Goal: Task Accomplishment & Management: Use online tool/utility

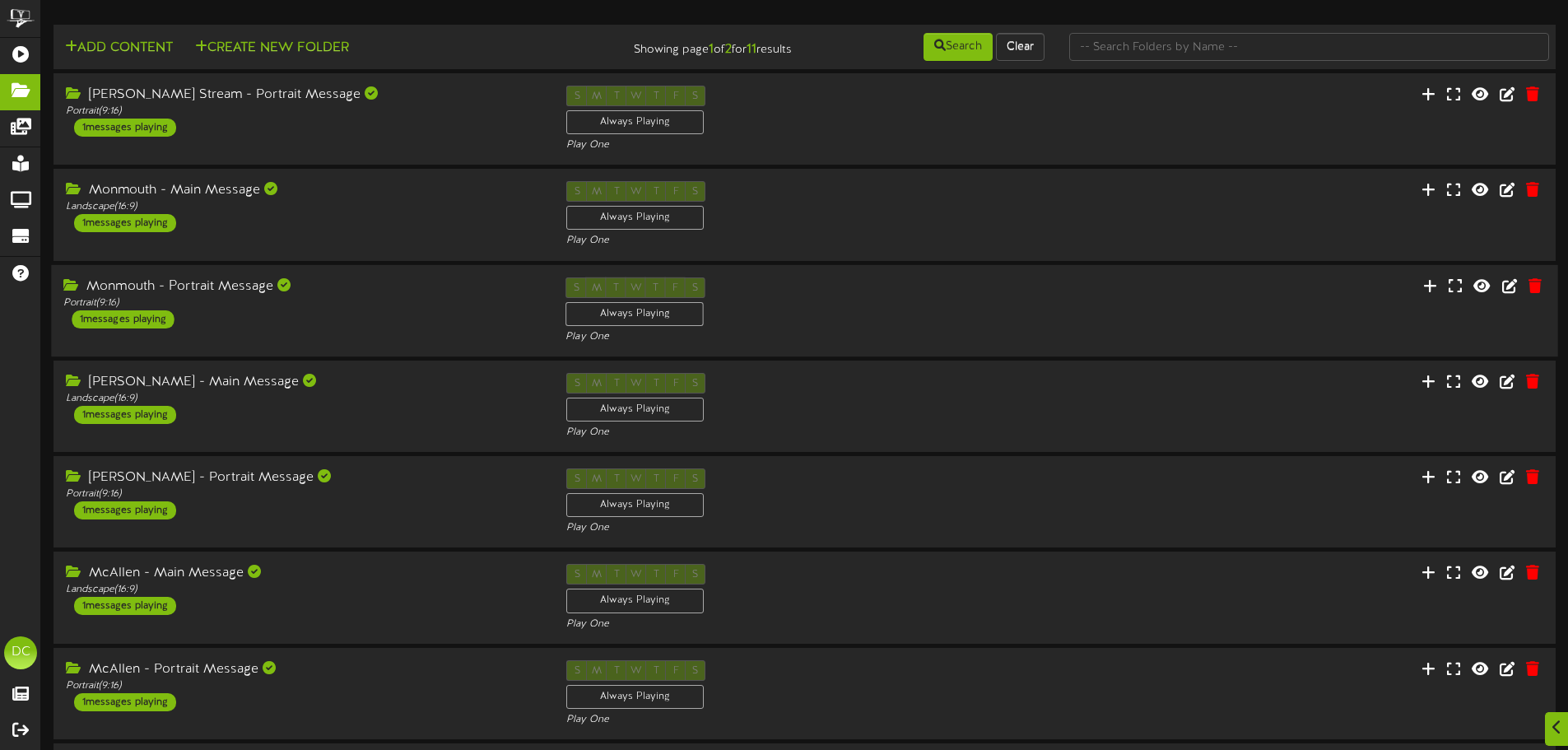
scroll to position [344, 0]
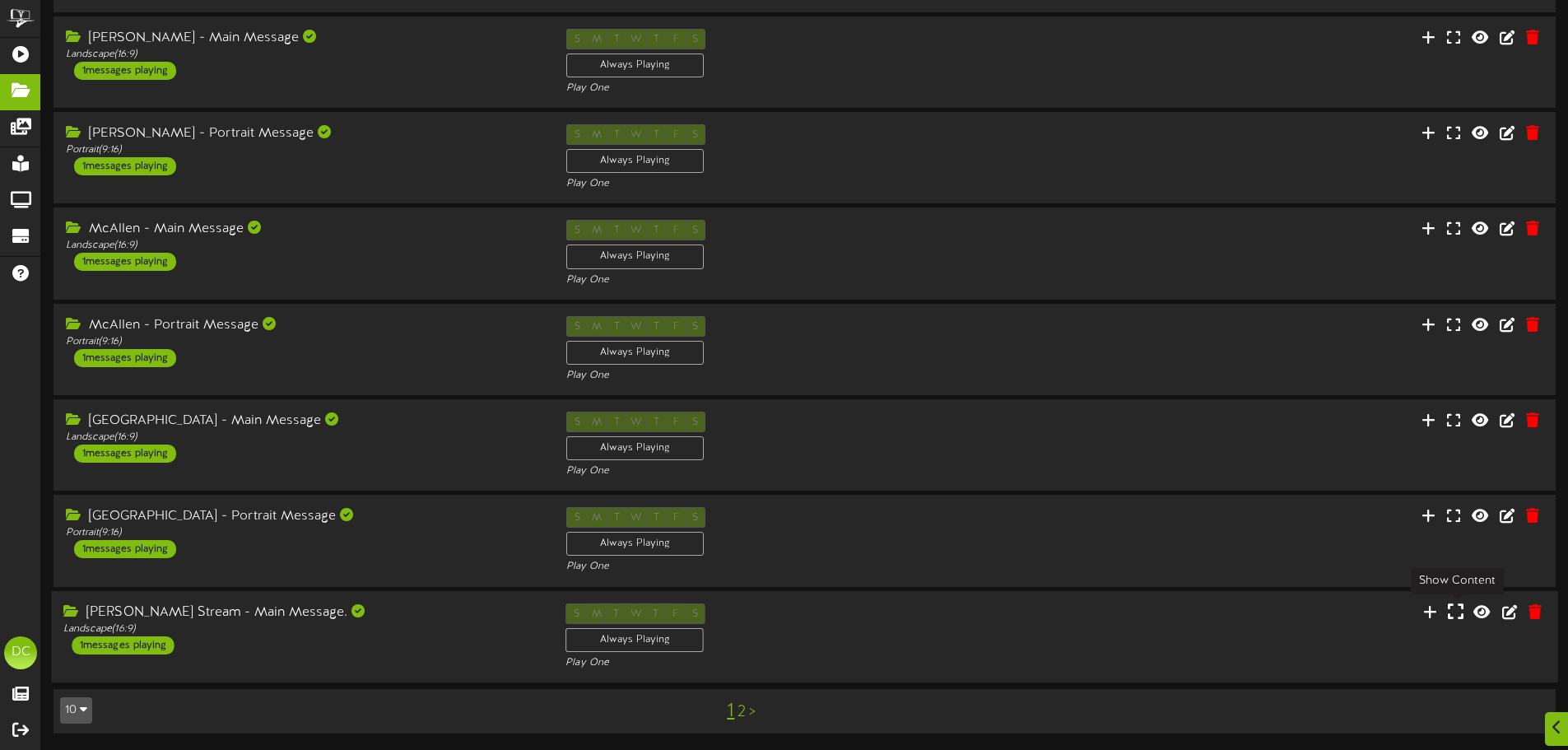
click at [1452, 611] on icon at bounding box center [1455, 611] width 15 height 18
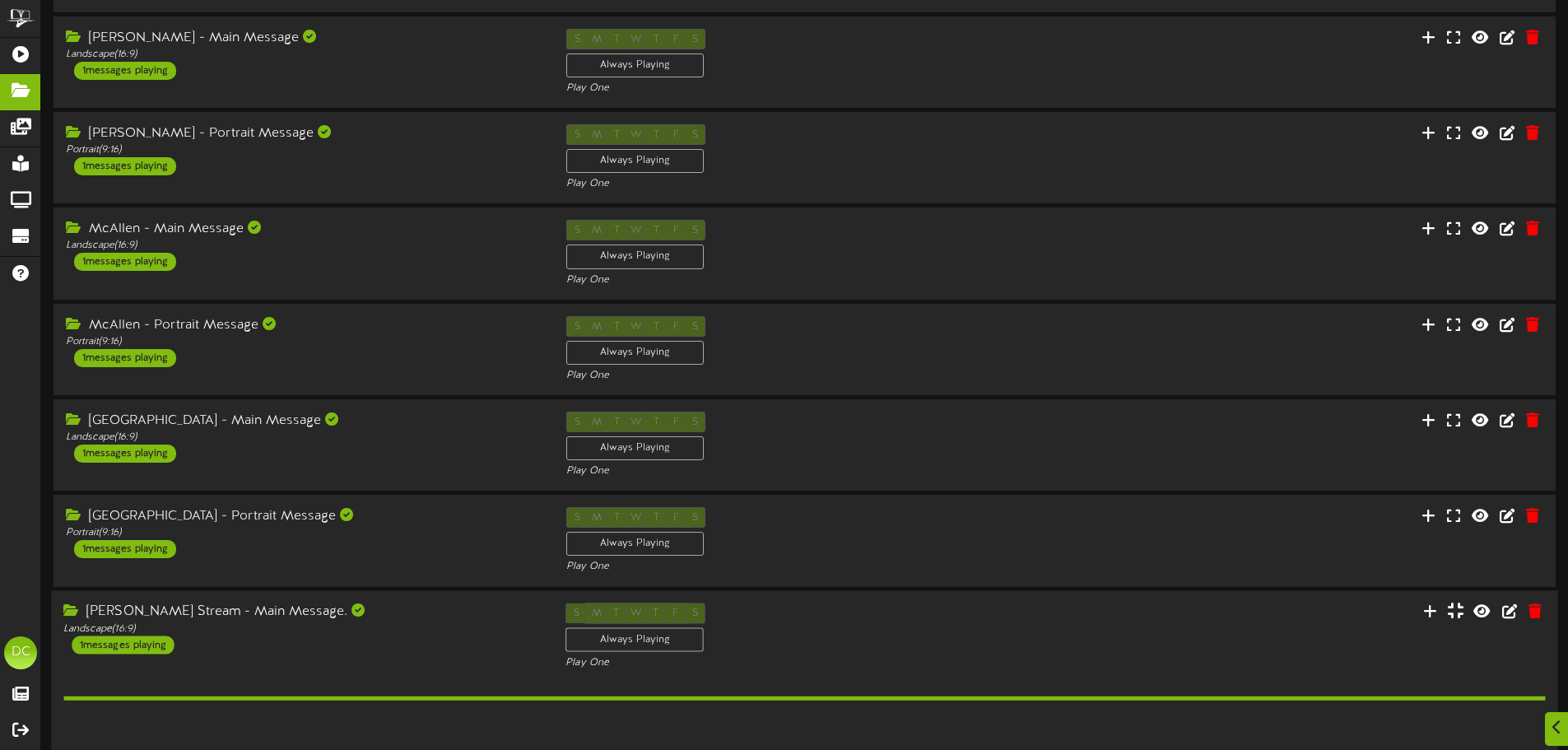
scroll to position [554, 0]
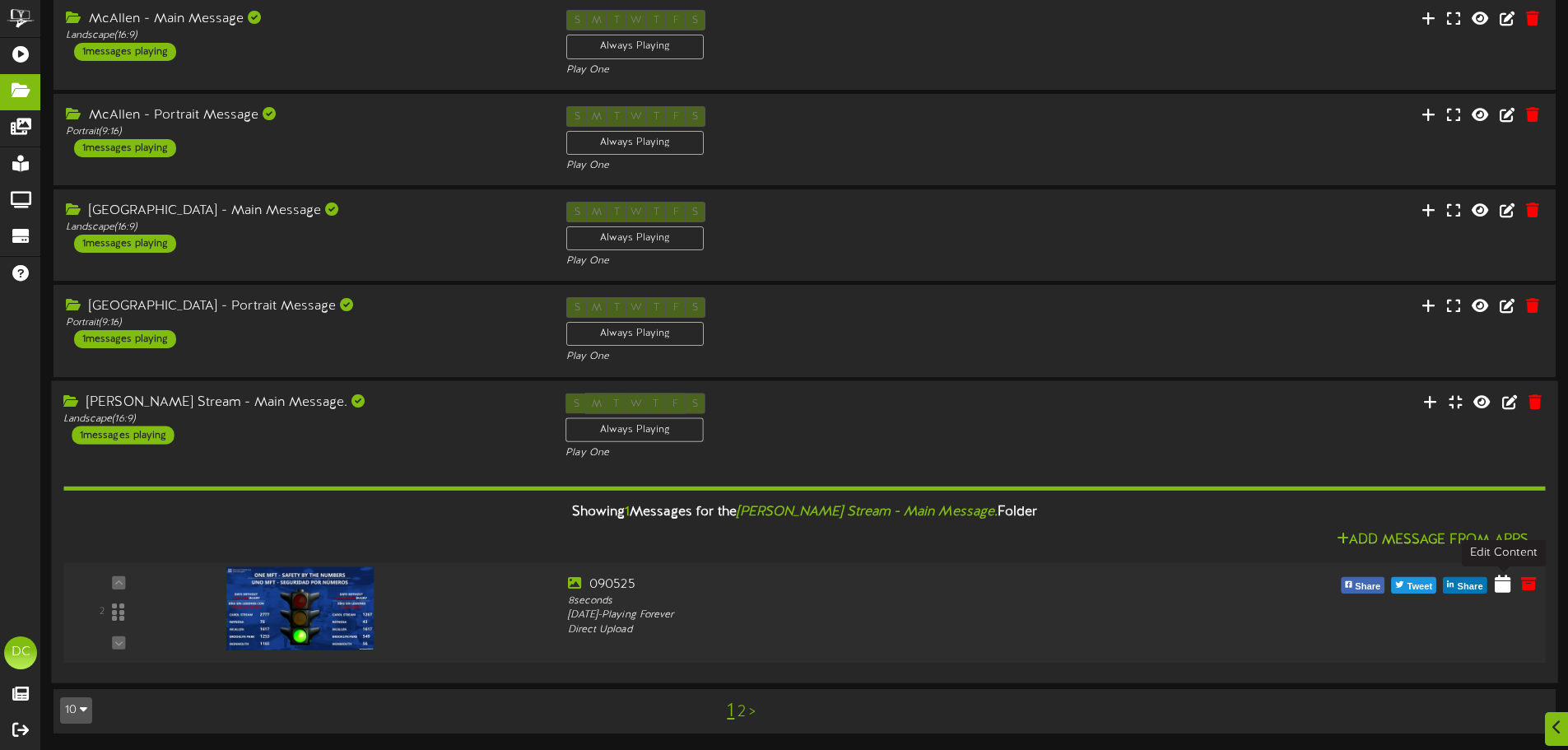
click at [1499, 584] on icon at bounding box center [1502, 583] width 15 height 18
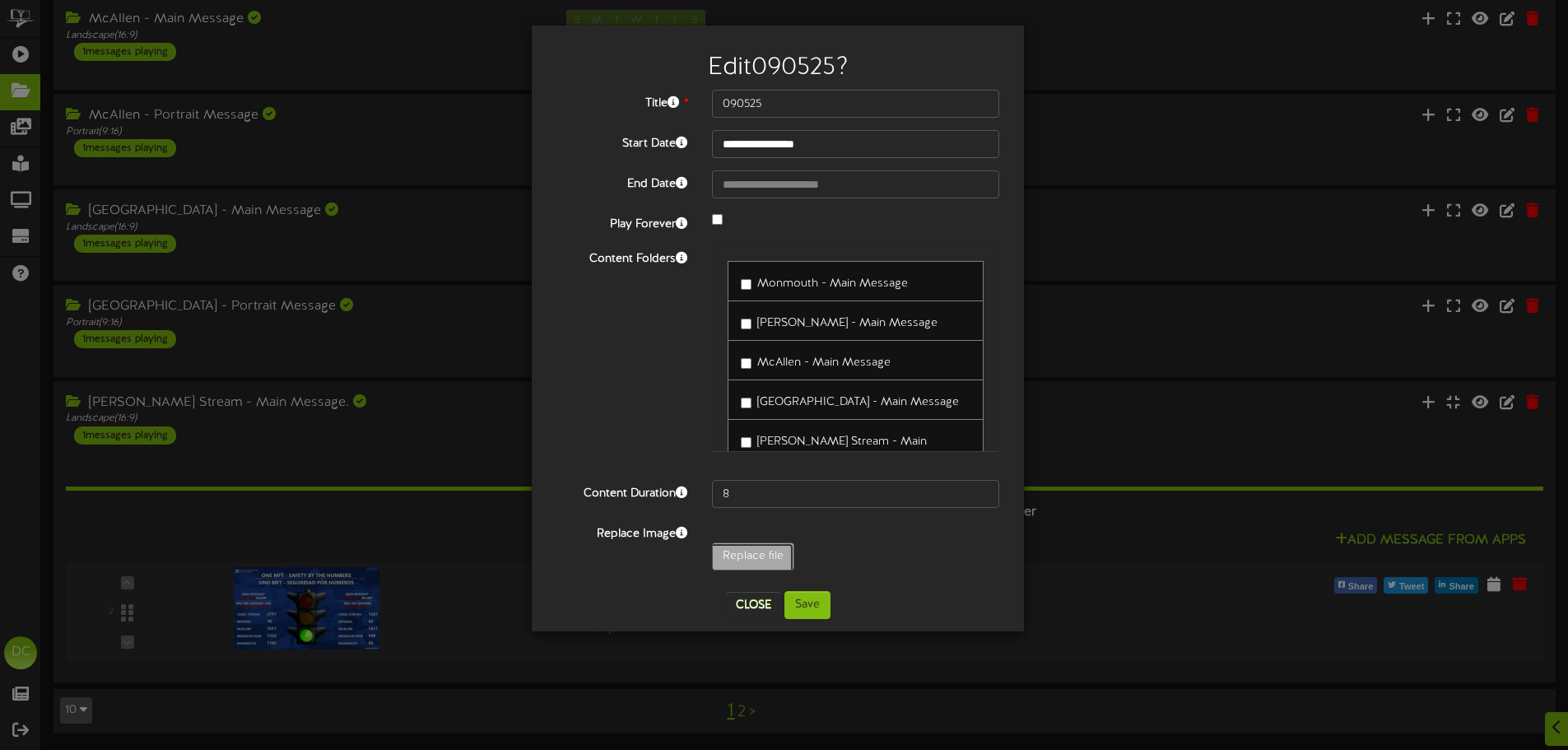
type input "**********"
type input "090825"
click at [814, 609] on button "Save" at bounding box center [807, 605] width 46 height 28
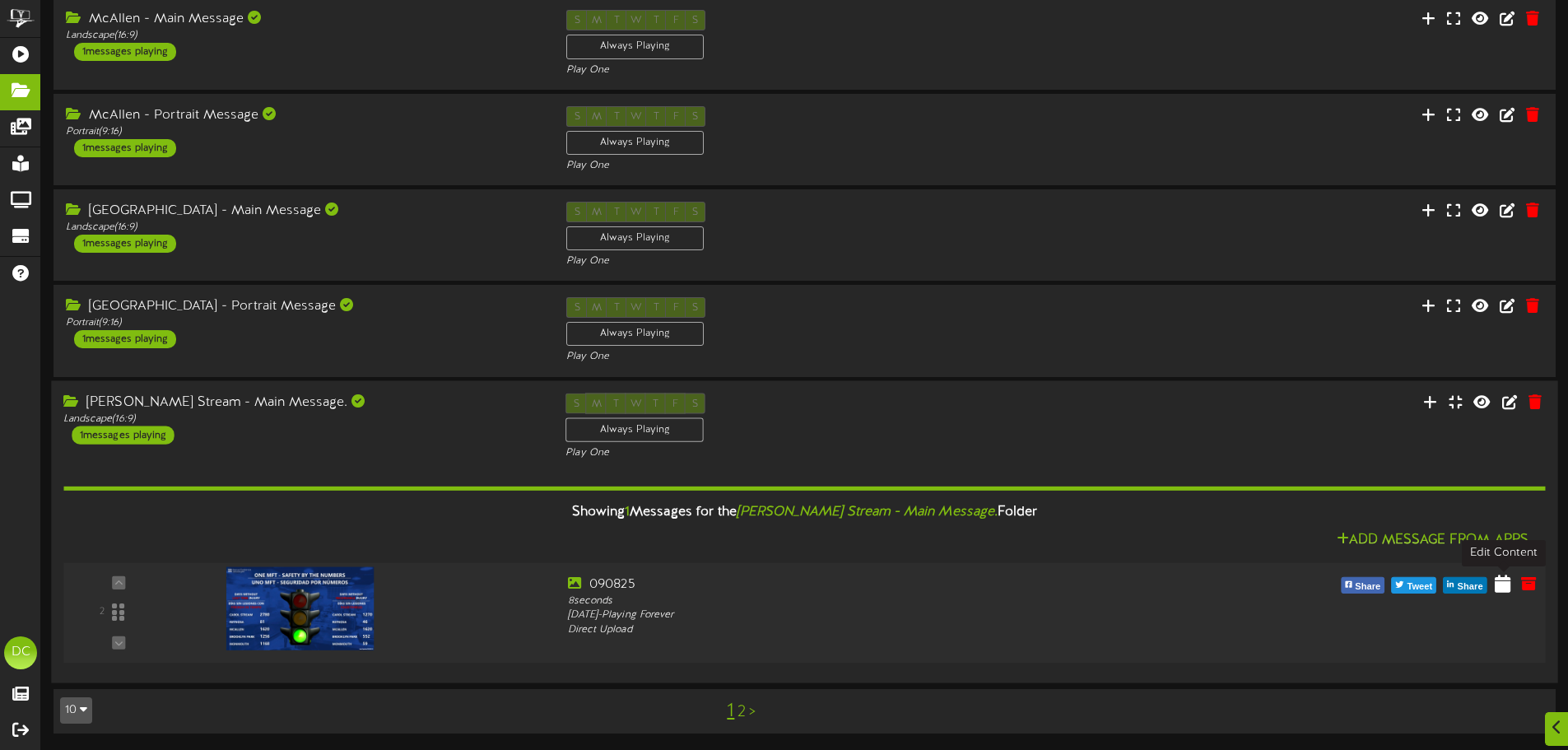
click at [1499, 584] on icon at bounding box center [1502, 583] width 15 height 18
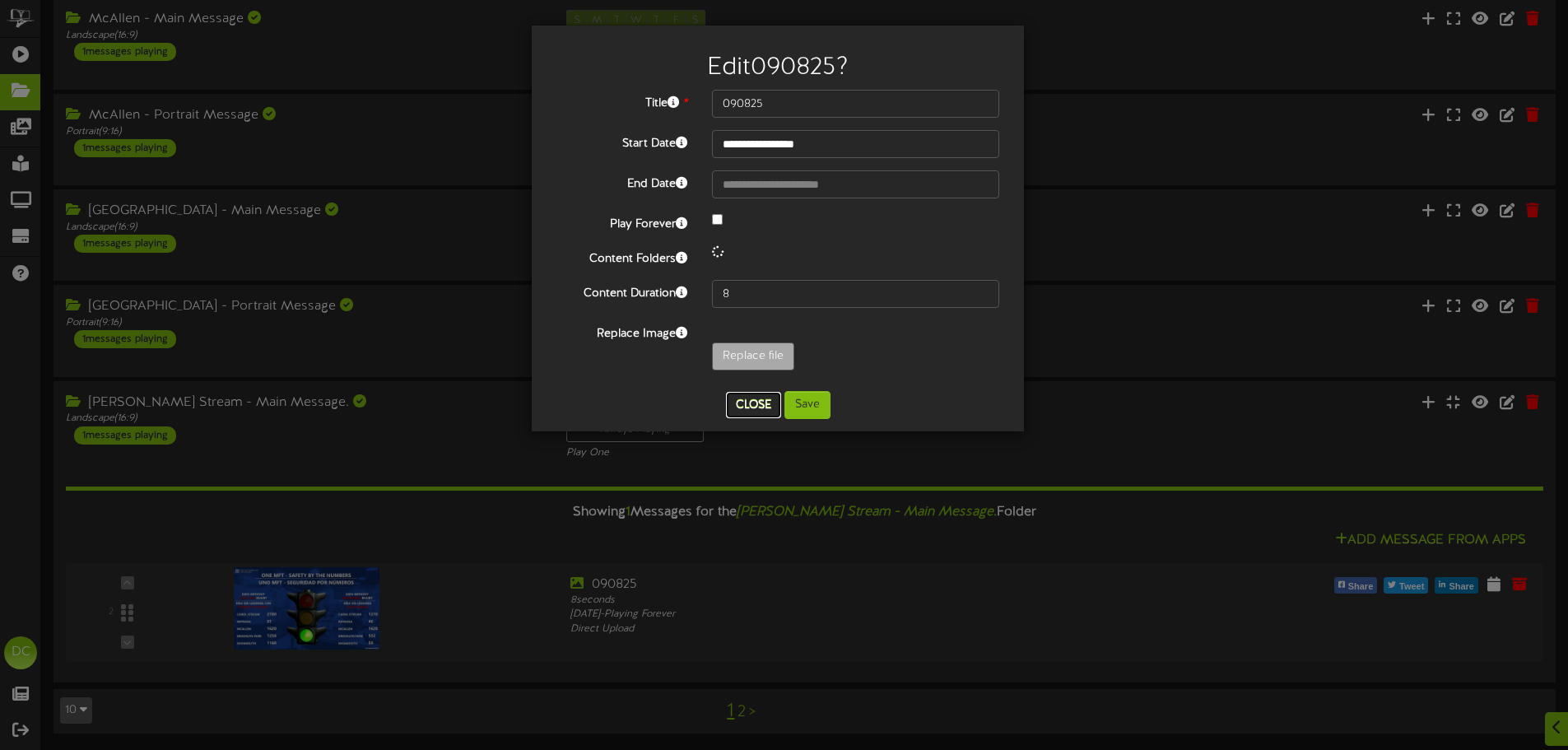
click at [753, 406] on button "Close" at bounding box center [753, 404] width 55 height 26
